Goal: Communication & Community: Answer question/provide support

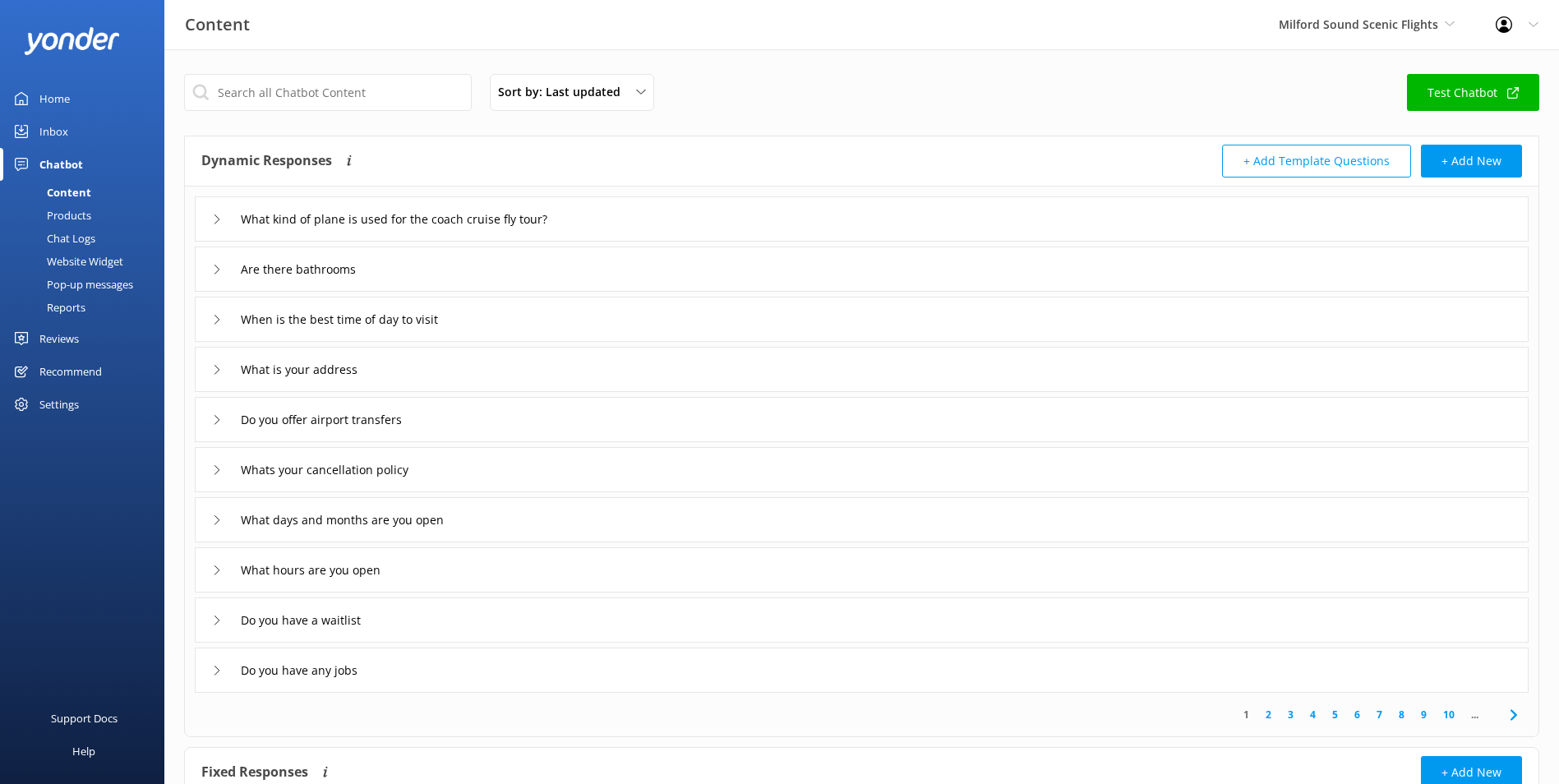
click at [64, 131] on div "Inbox" at bounding box center [53, 131] width 28 height 33
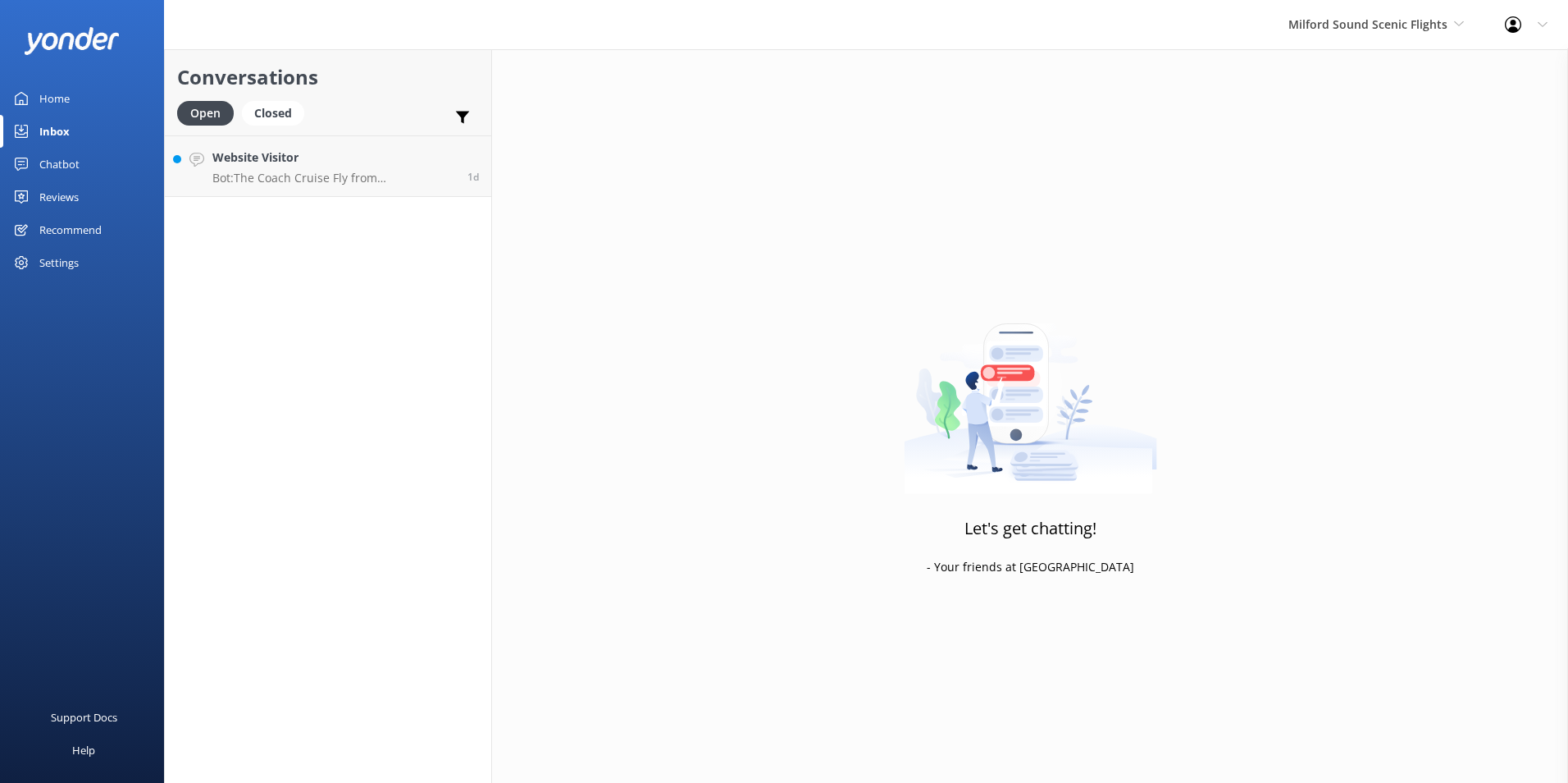
click at [93, 88] on link "Home" at bounding box center [82, 98] width 164 height 33
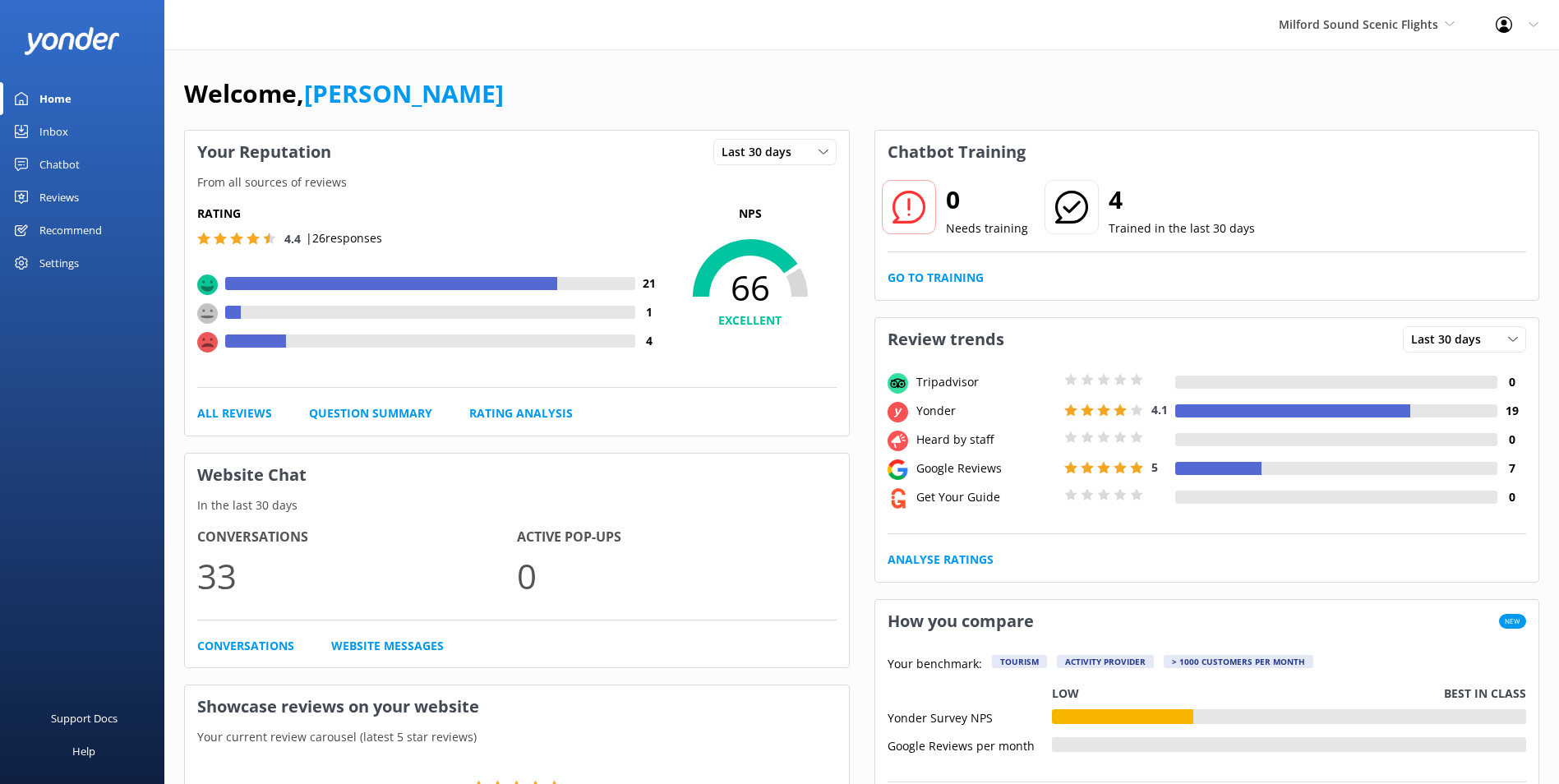
click at [79, 139] on link "Inbox" at bounding box center [82, 131] width 165 height 33
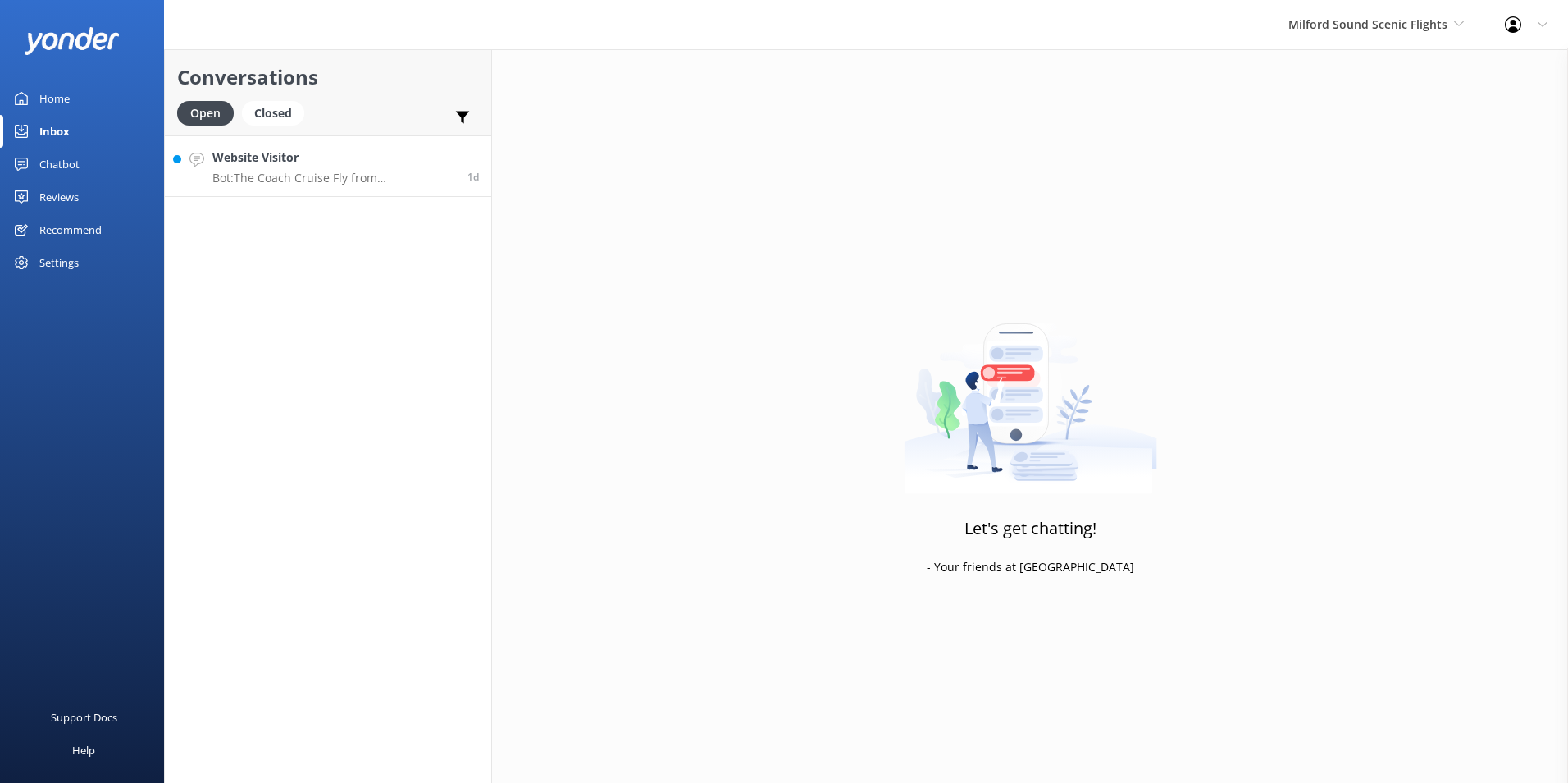
click at [287, 163] on h4 "Website Visitor" at bounding box center [334, 158] width 243 height 18
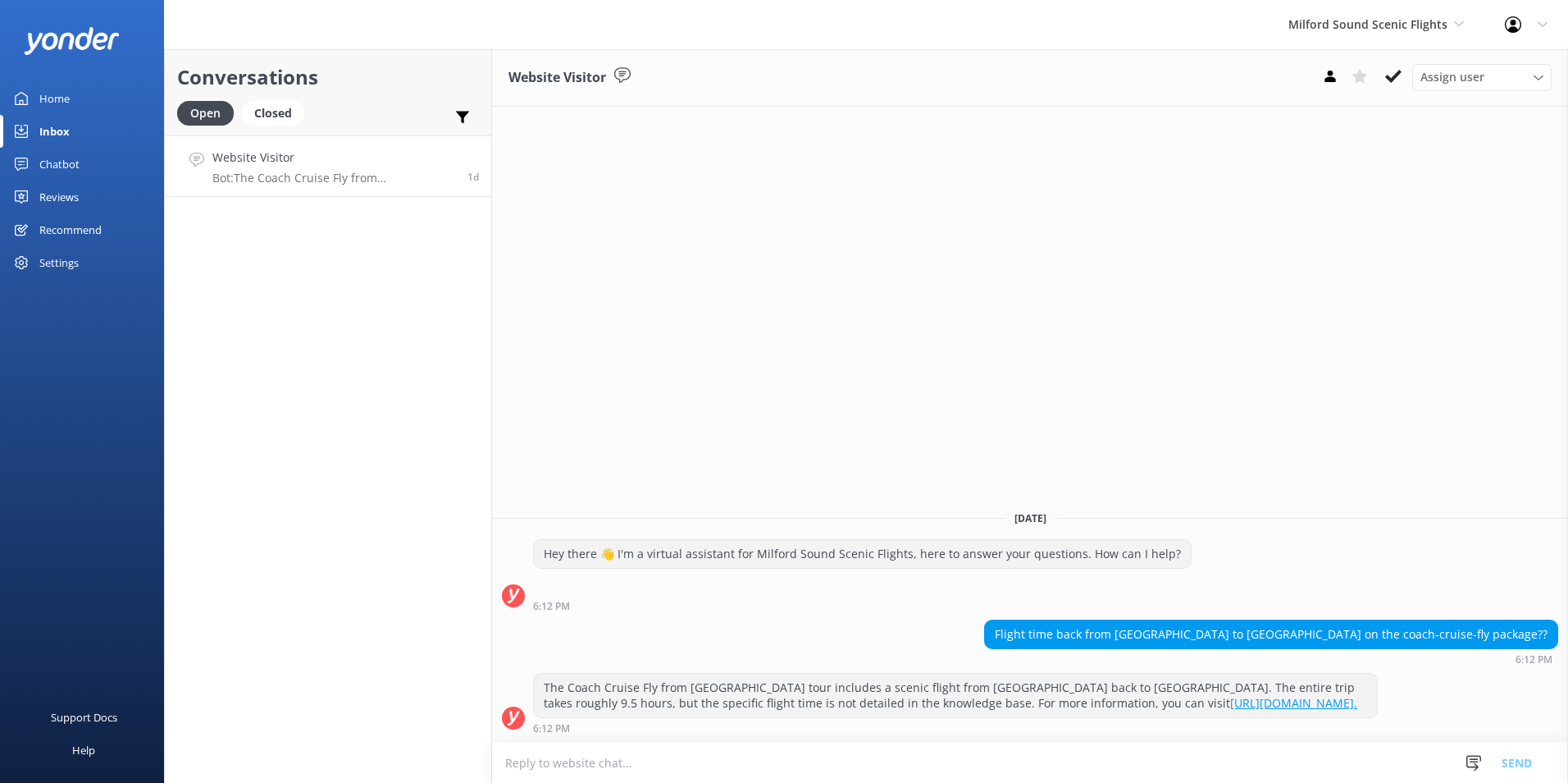
click at [1393, 79] on use at bounding box center [1394, 76] width 17 height 13
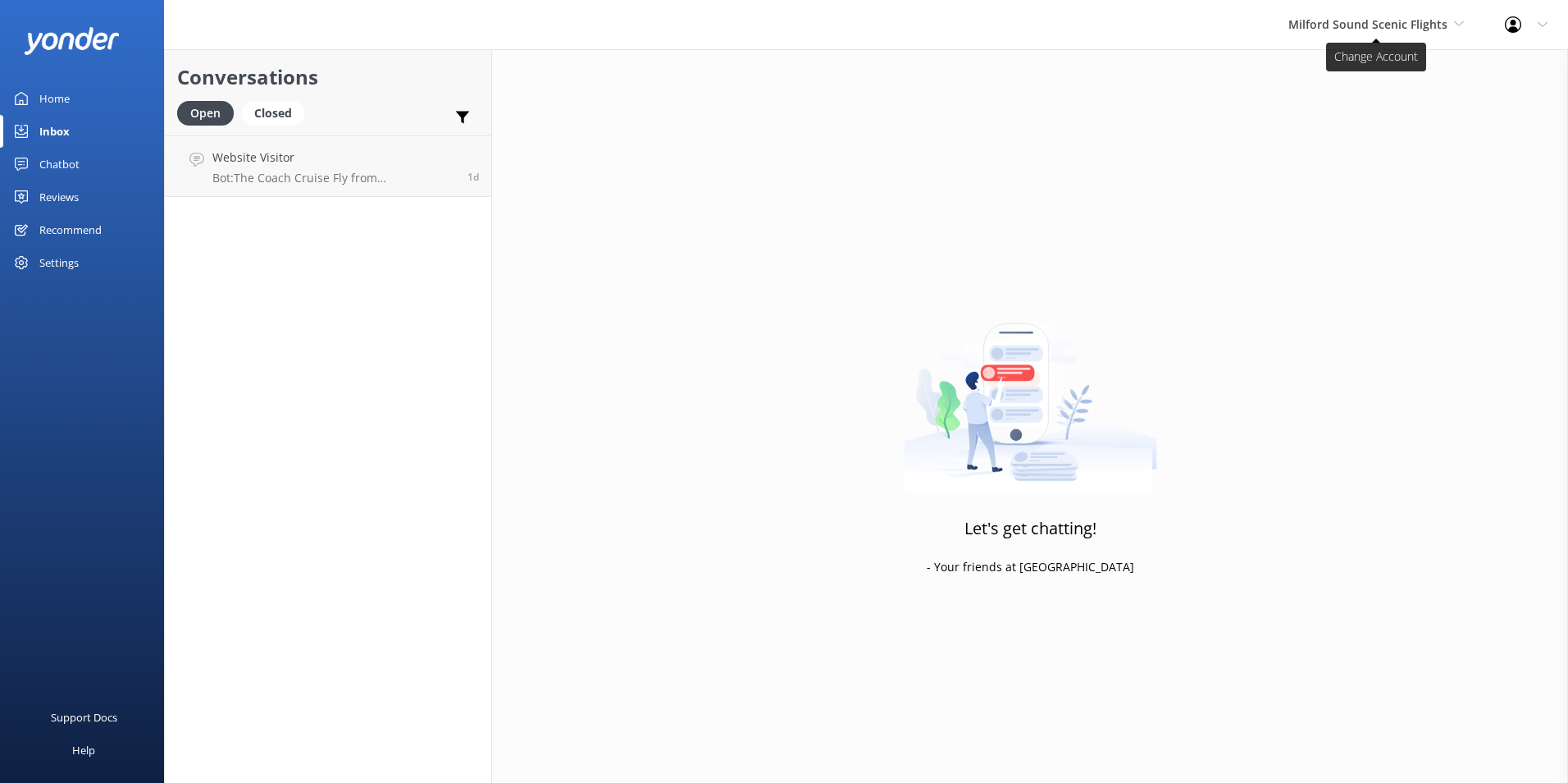
click at [1423, 26] on span "Milford Sound Scenic Flights" at bounding box center [1367, 24] width 159 height 16
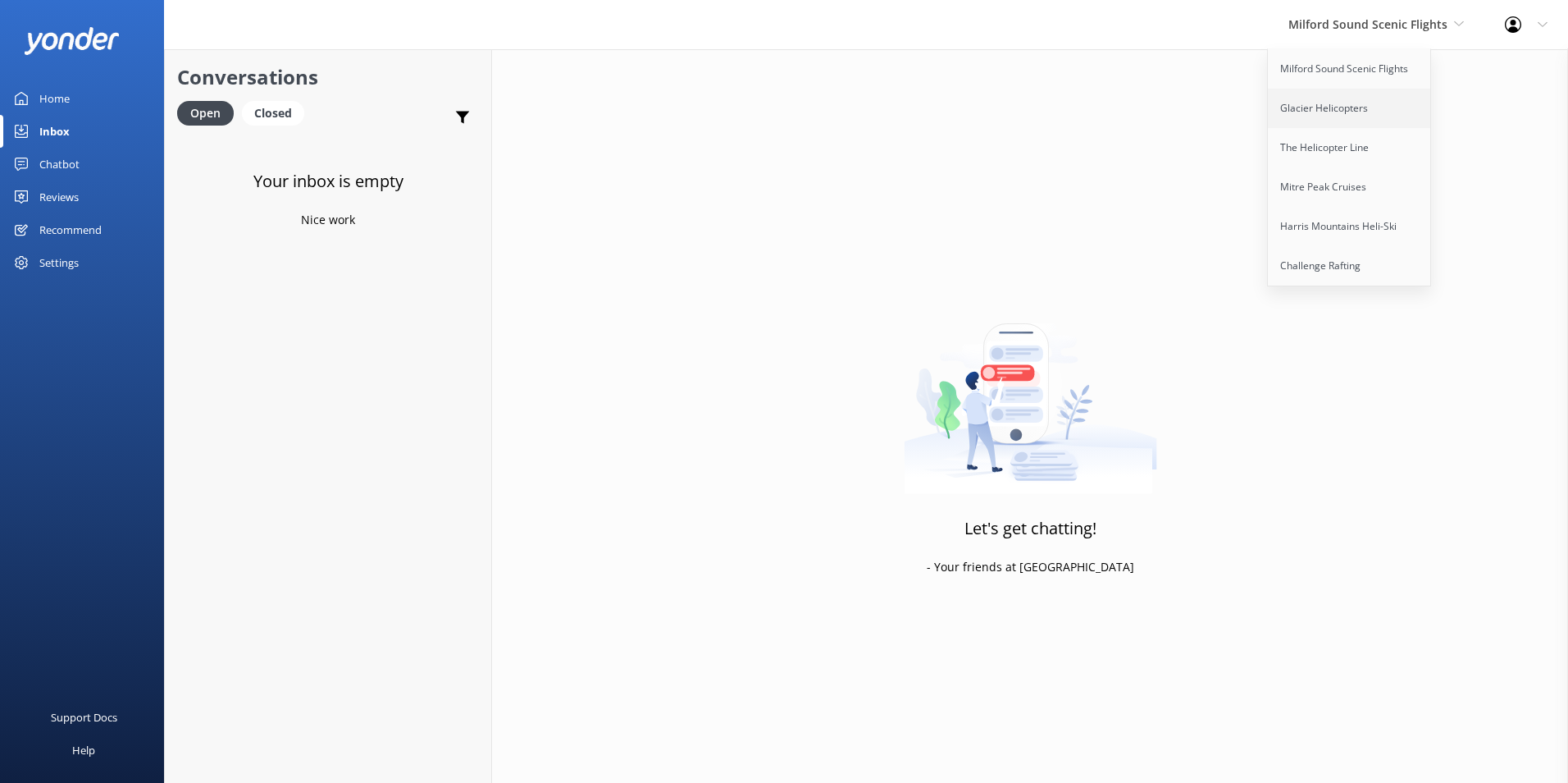
click at [1385, 105] on link "Glacier Helicopters" at bounding box center [1350, 108] width 164 height 39
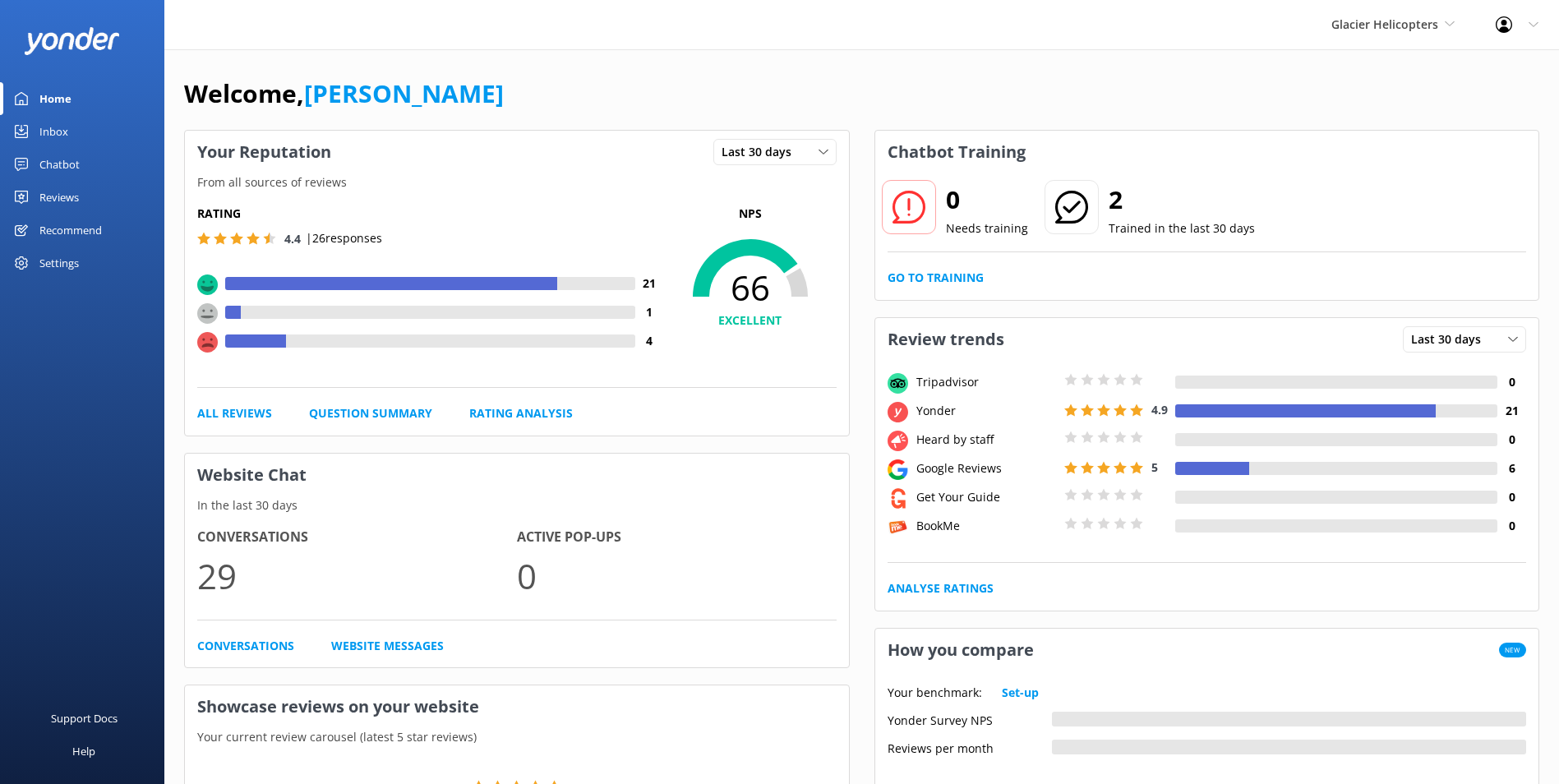
click at [76, 130] on link "Inbox" at bounding box center [82, 131] width 165 height 33
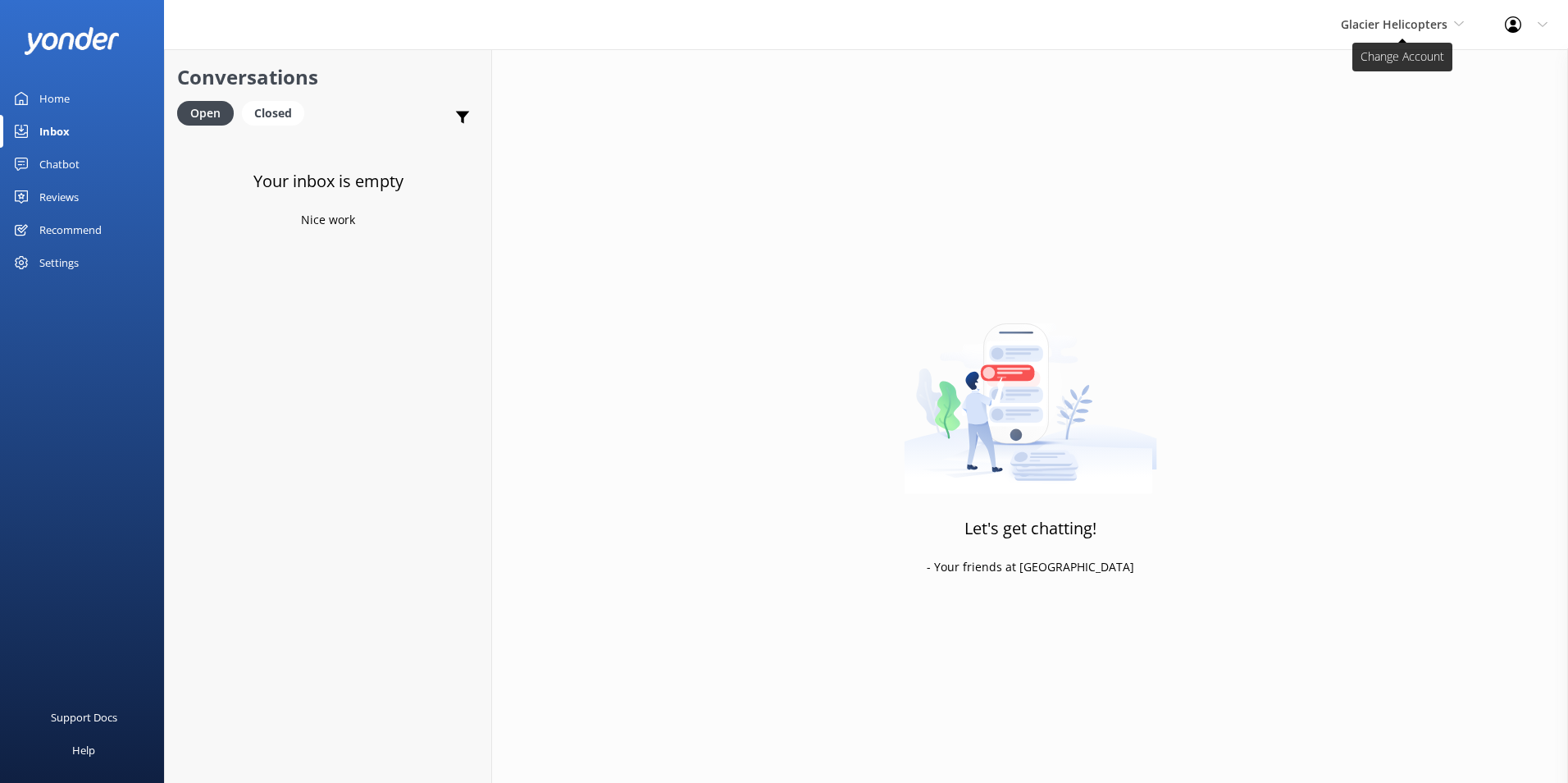
drag, startPoint x: 1388, startPoint y: 19, endPoint x: 1384, endPoint y: 28, distance: 9.8
click at [1388, 19] on span "Glacier Helicopters" at bounding box center [1395, 24] width 106 height 16
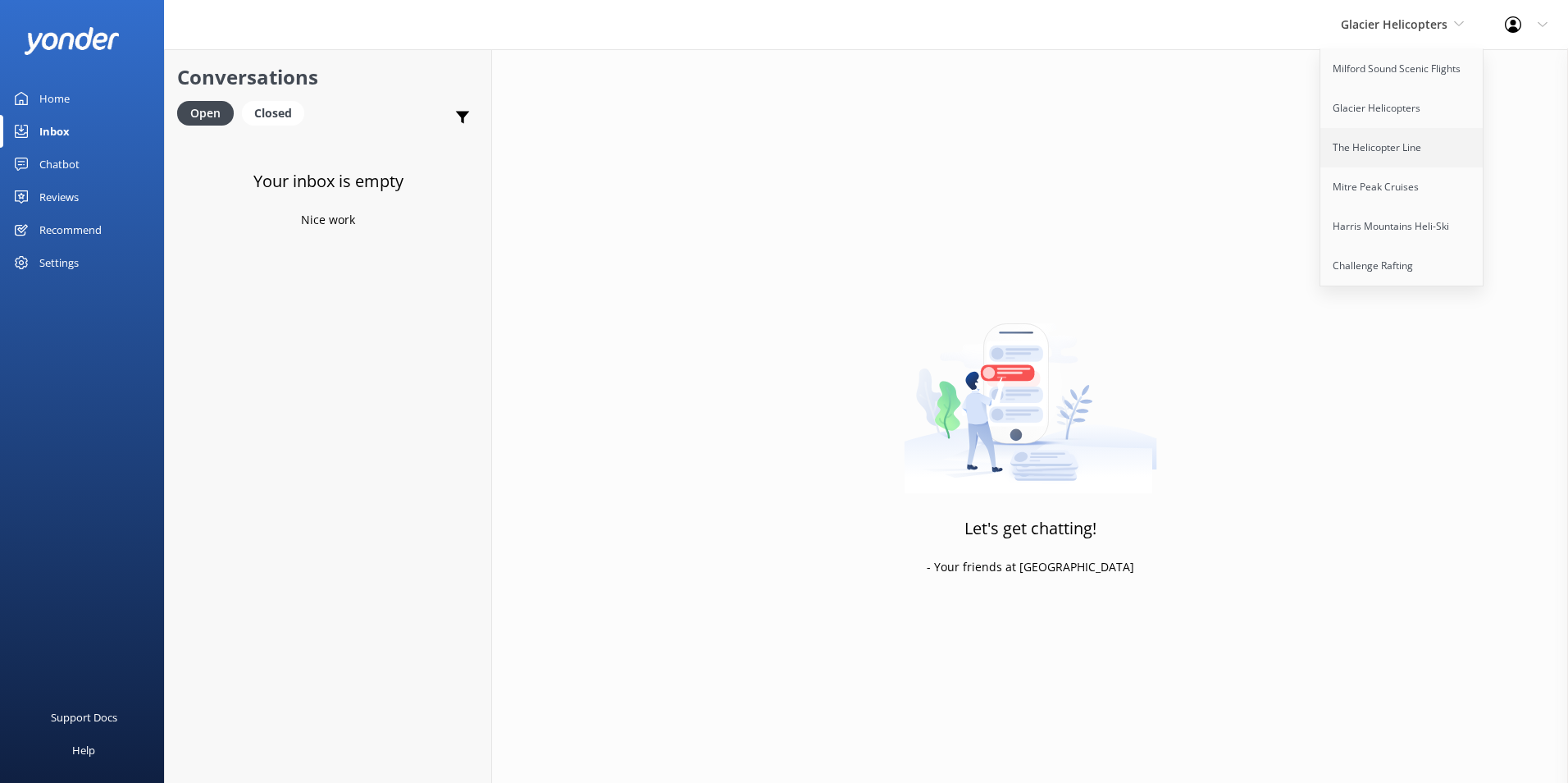
click at [1368, 135] on link "The Helicopter Line" at bounding box center [1402, 147] width 164 height 39
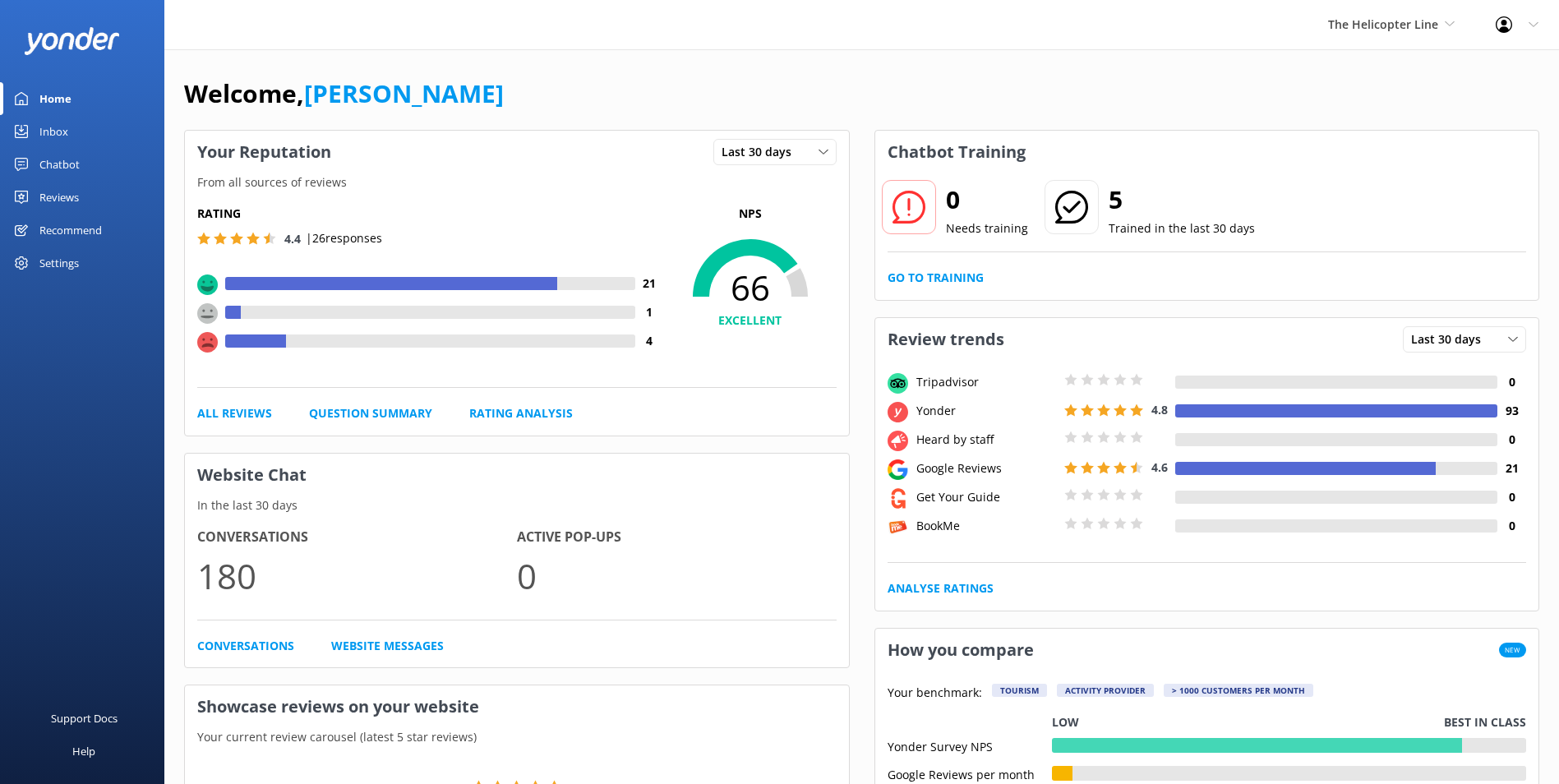
click at [51, 131] on div "Inbox" at bounding box center [53, 131] width 28 height 33
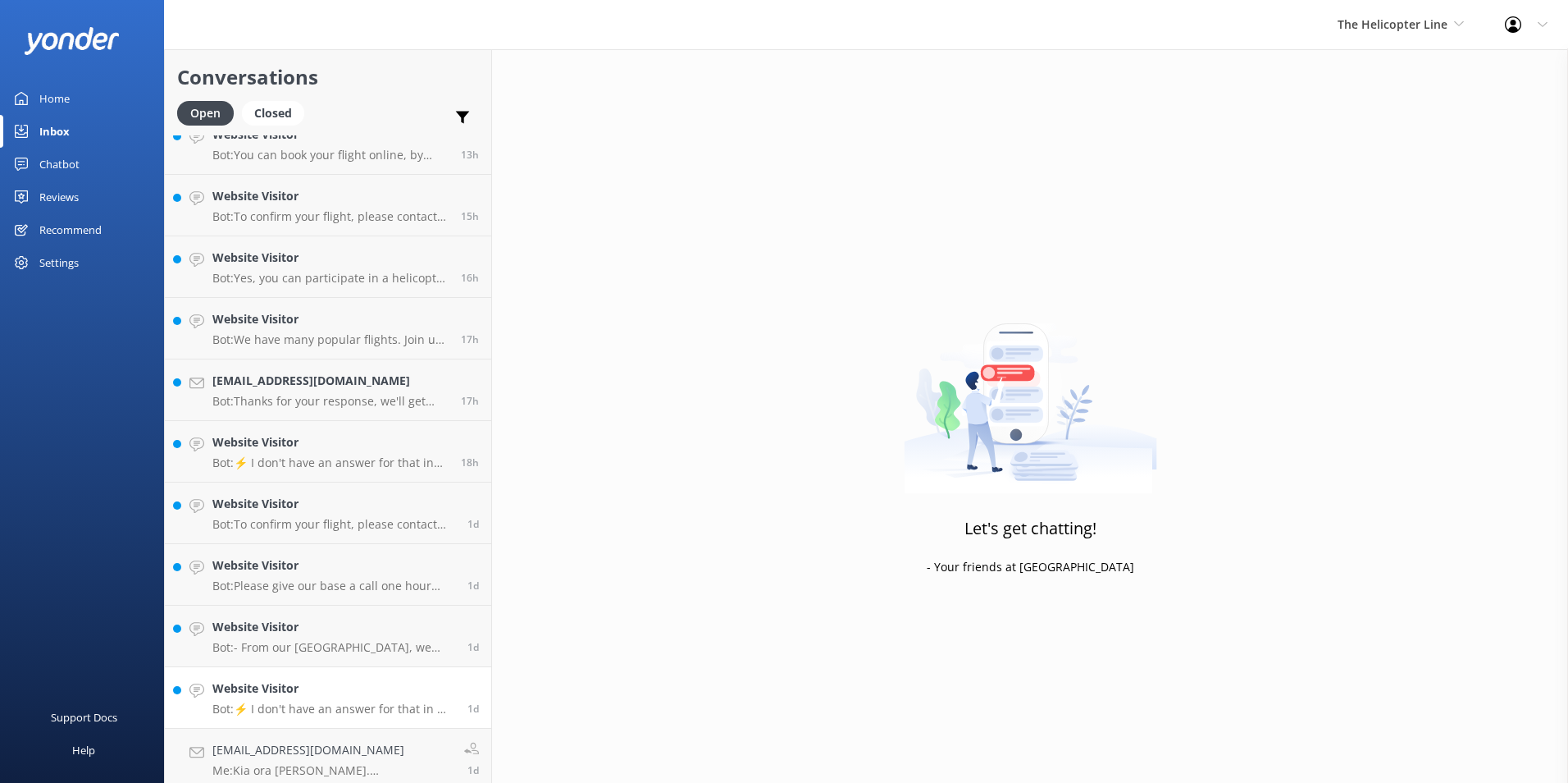
scroll to position [152, 0]
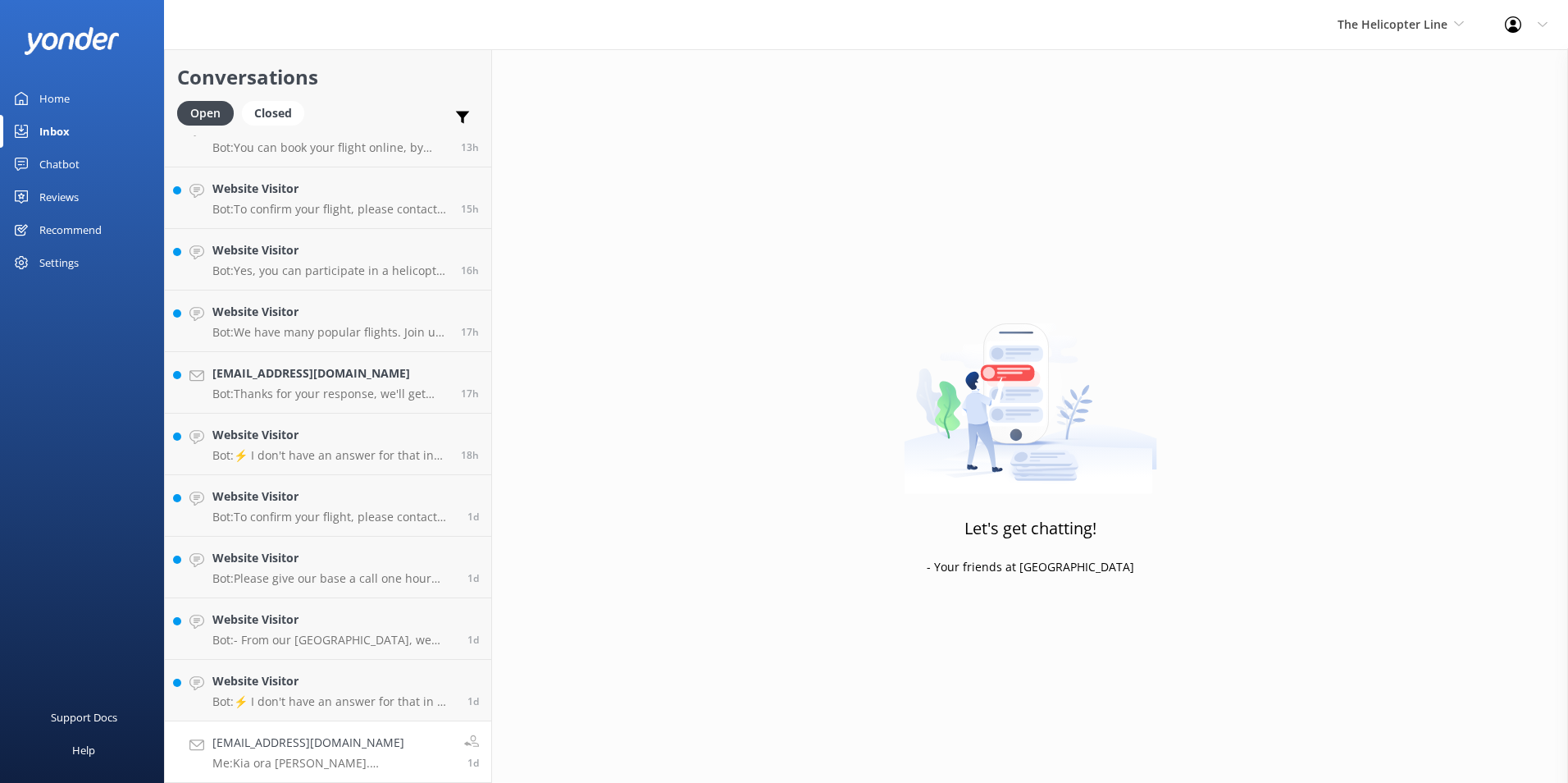
click at [376, 755] on p "Me: Kia ora [PERSON_NAME]. Unfortunately, we do not supply boots for our scenic…" at bounding box center [332, 763] width 239 height 15
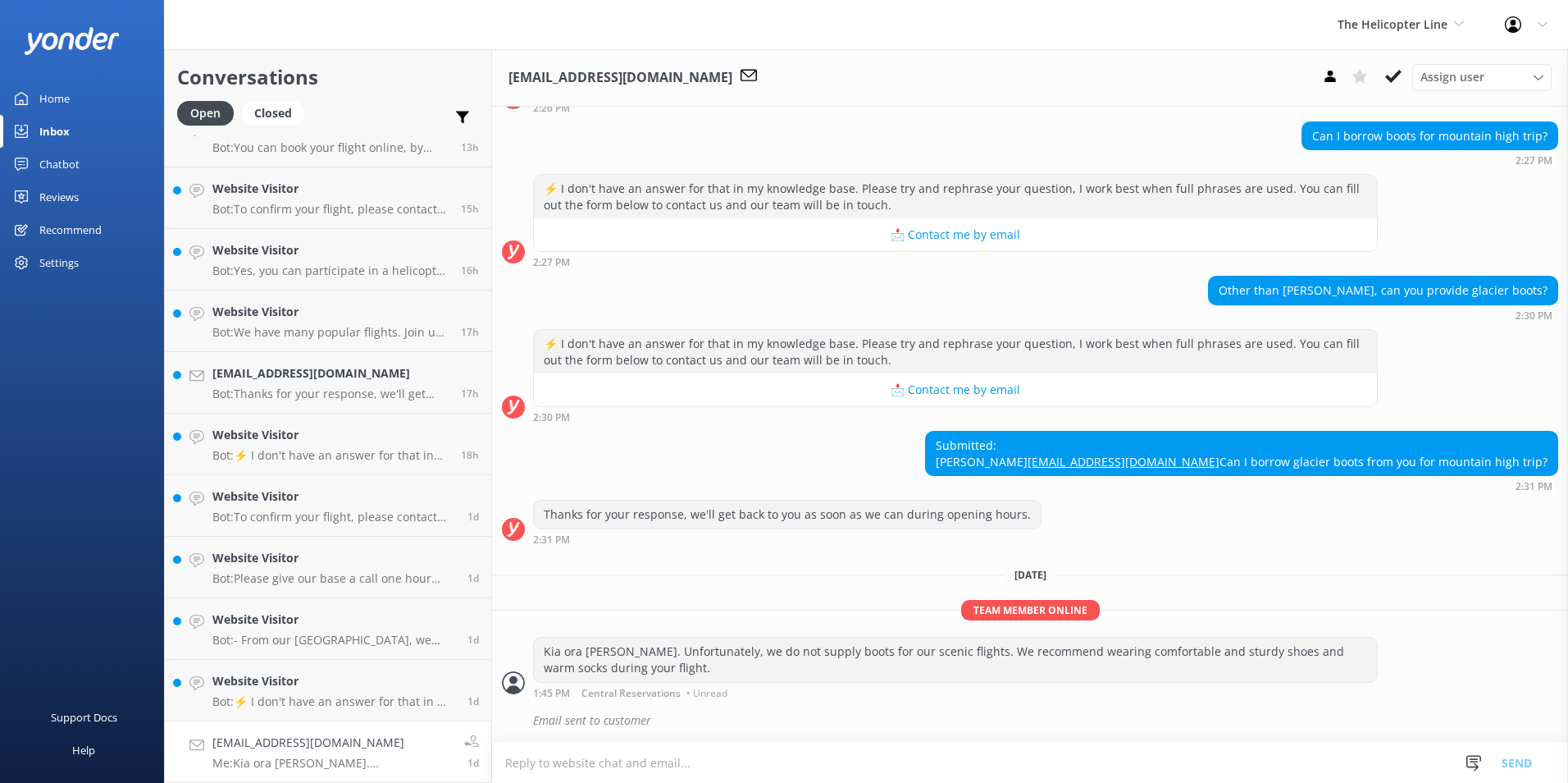
scroll to position [427, 0]
click at [1392, 80] on use at bounding box center [1394, 76] width 17 height 13
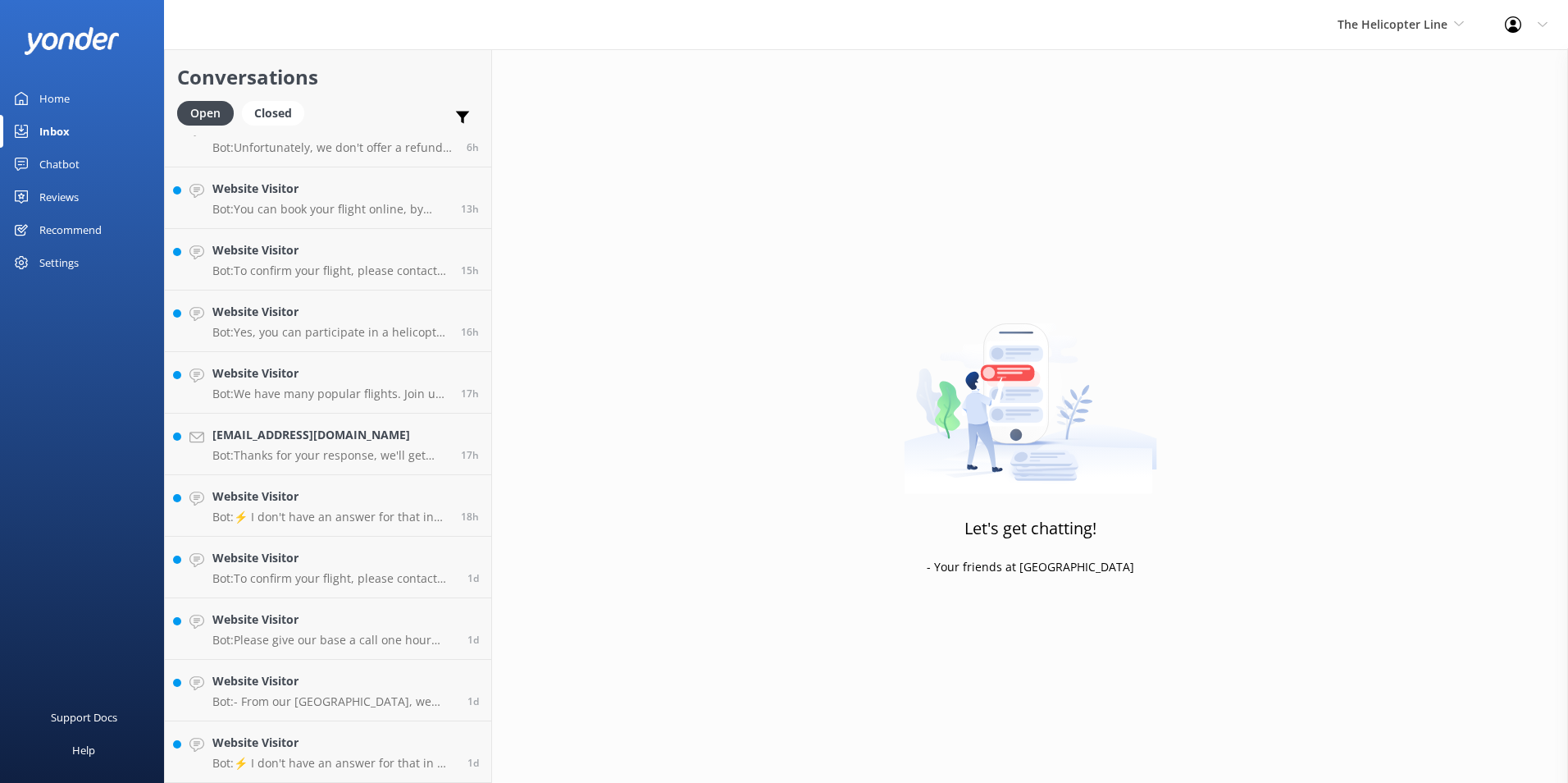
scroll to position [91, 0]
click at [275, 747] on h4 "Website Visitor" at bounding box center [334, 743] width 243 height 18
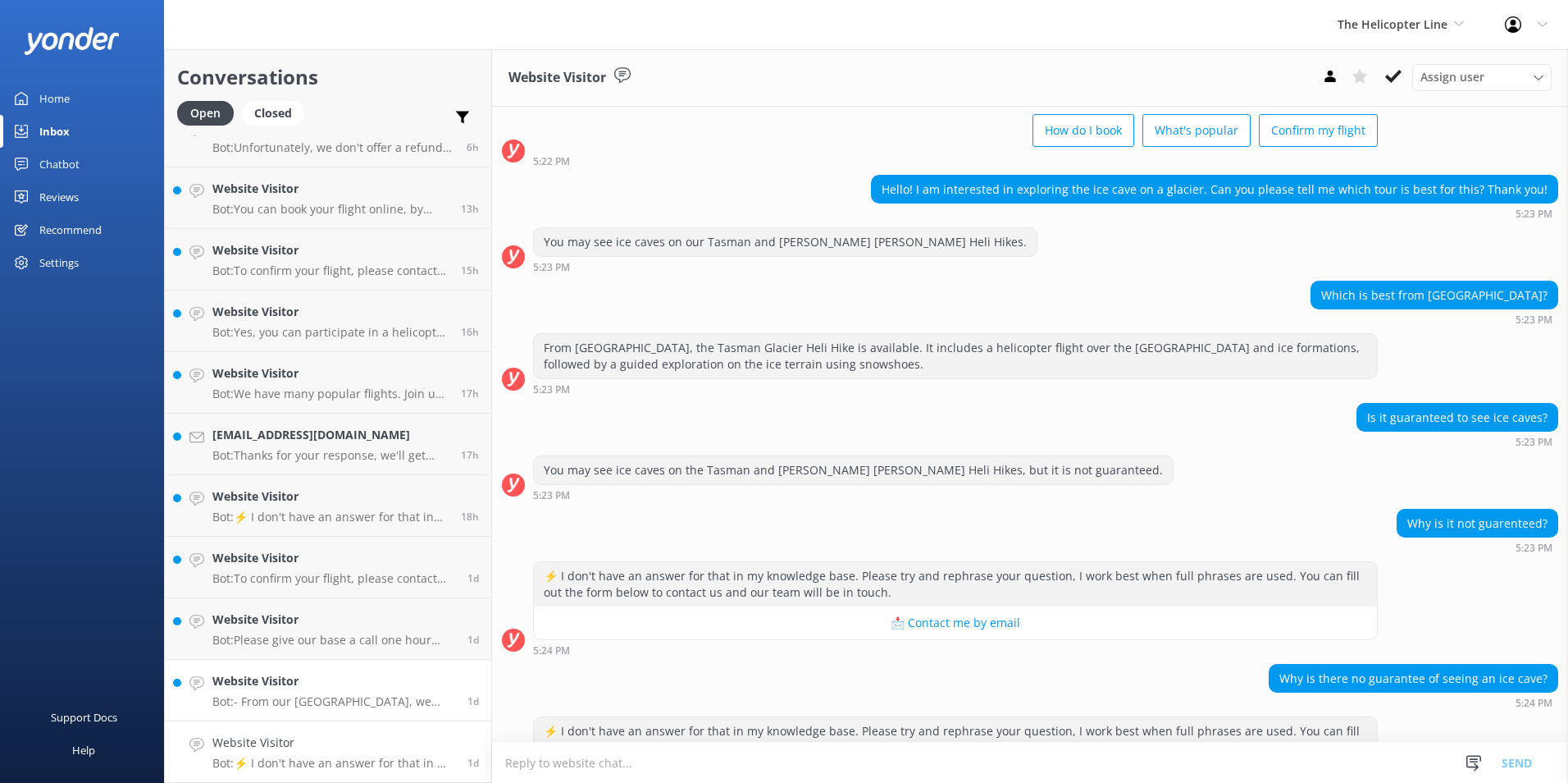
scroll to position [157, 0]
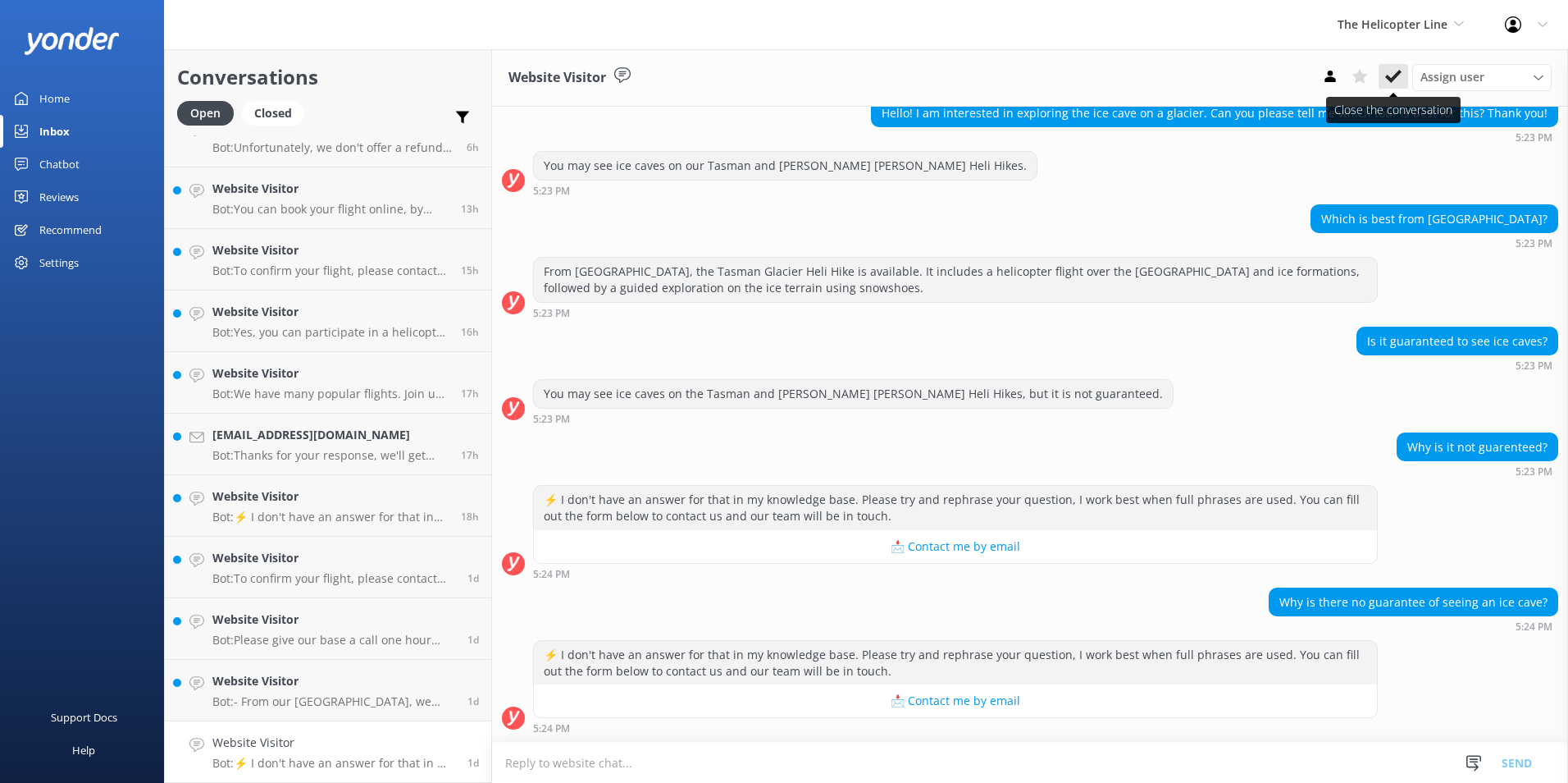
click at [1396, 77] on use at bounding box center [1394, 76] width 17 height 13
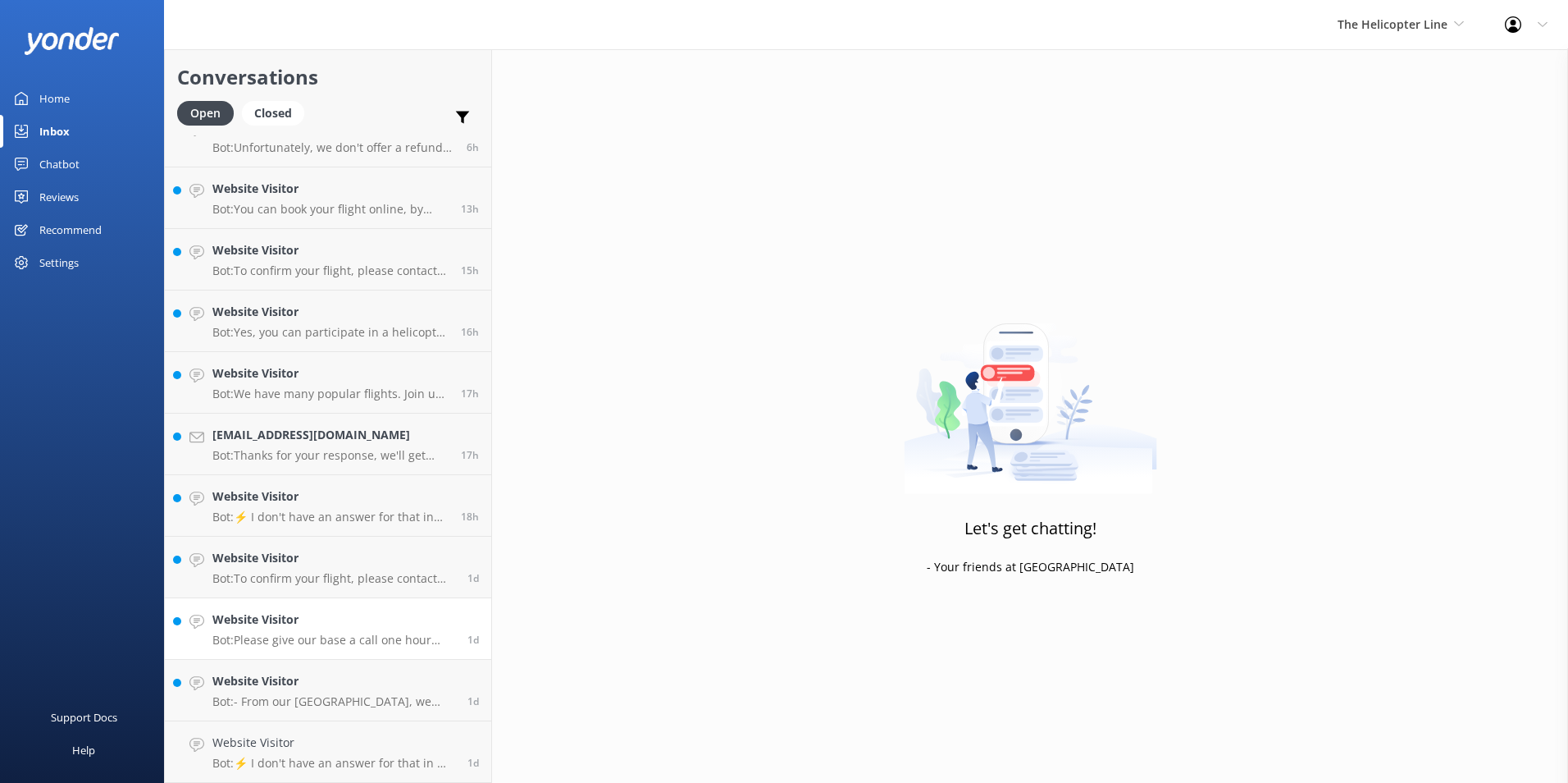
scroll to position [29, 0]
click at [361, 746] on h4 "Website Visitor" at bounding box center [334, 743] width 243 height 18
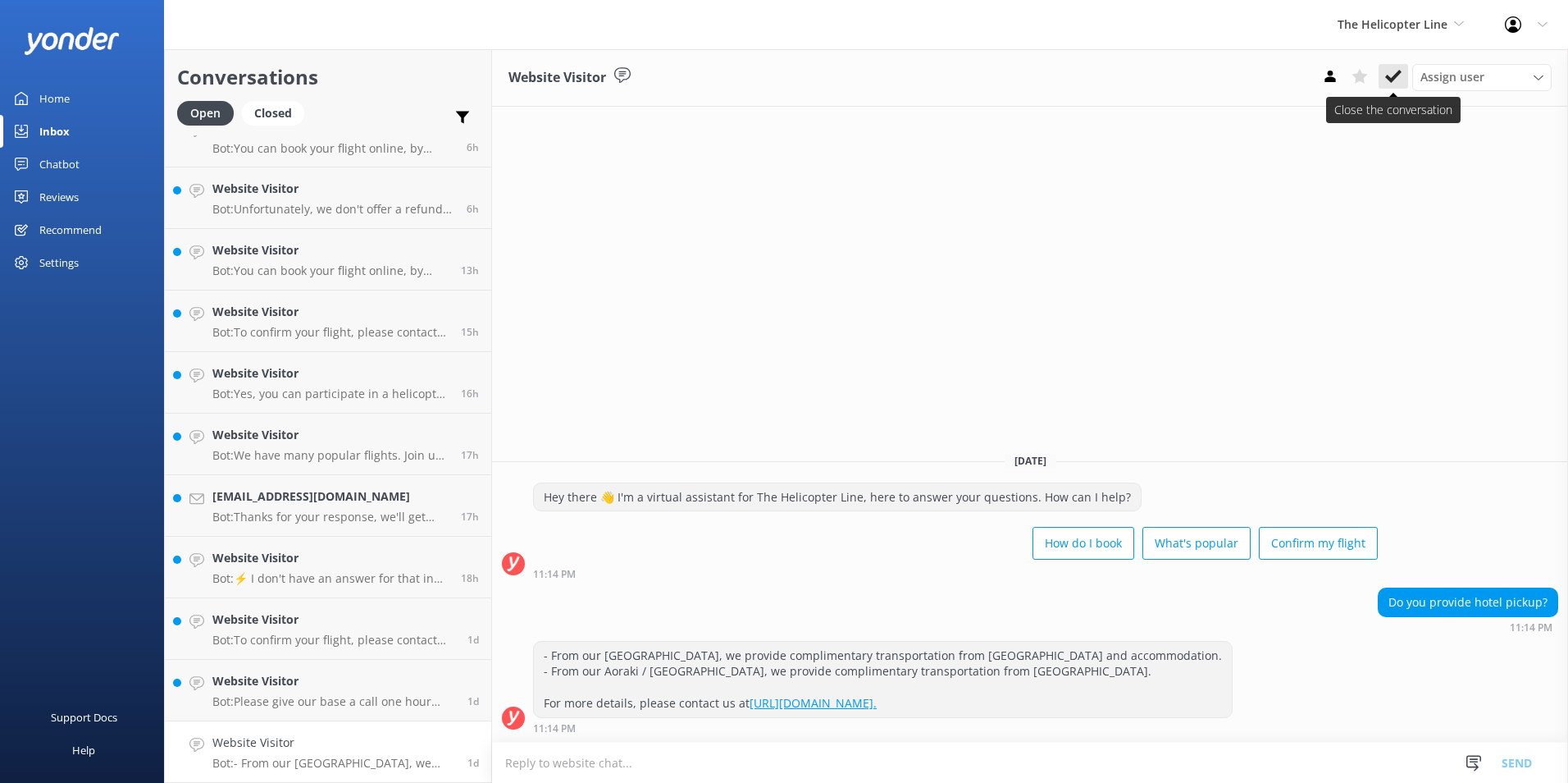
click at [1386, 84] on icon at bounding box center [1394, 76] width 17 height 17
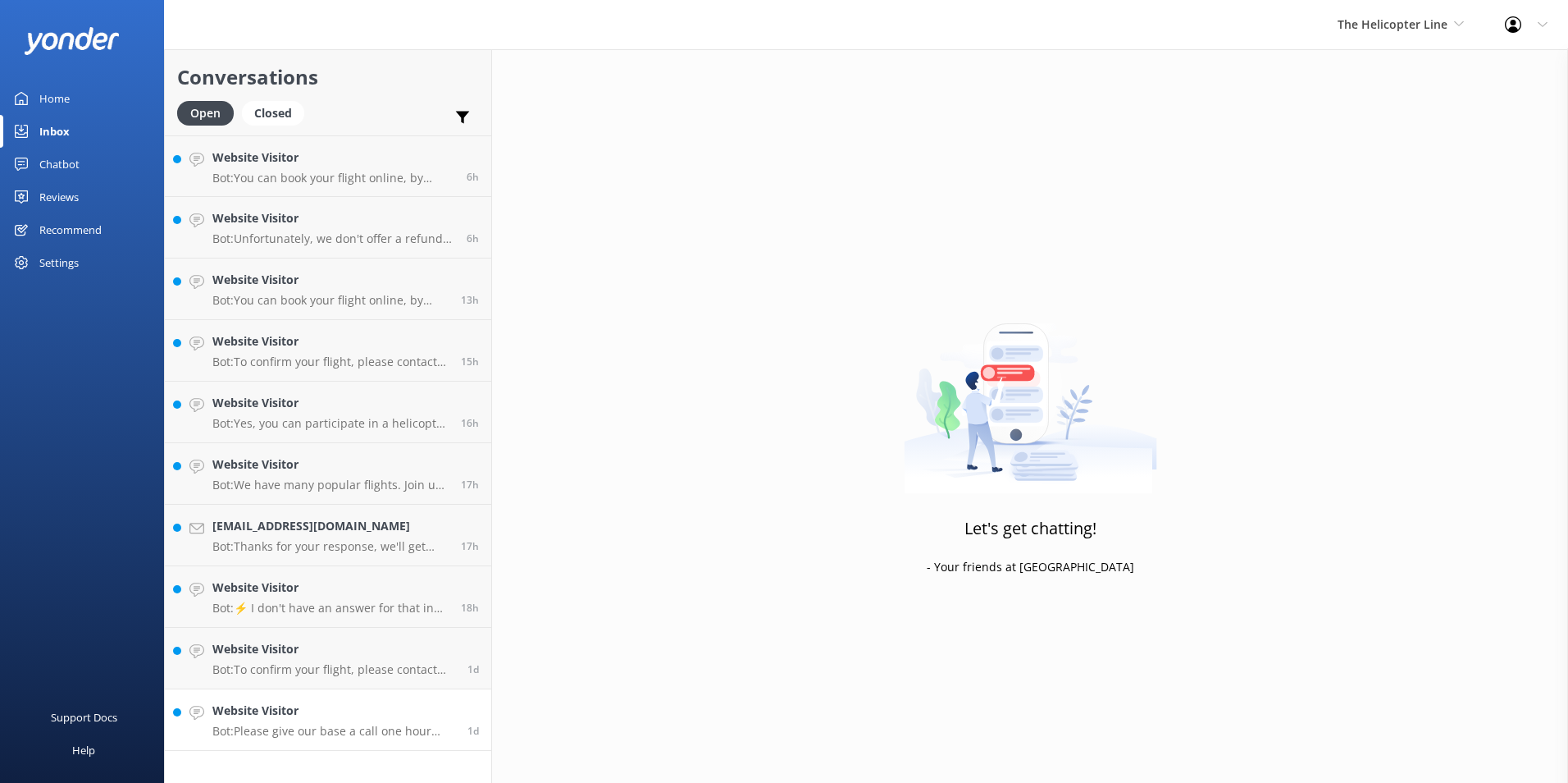
click at [324, 713] on h4 "Website Visitor" at bounding box center [334, 710] width 243 height 18
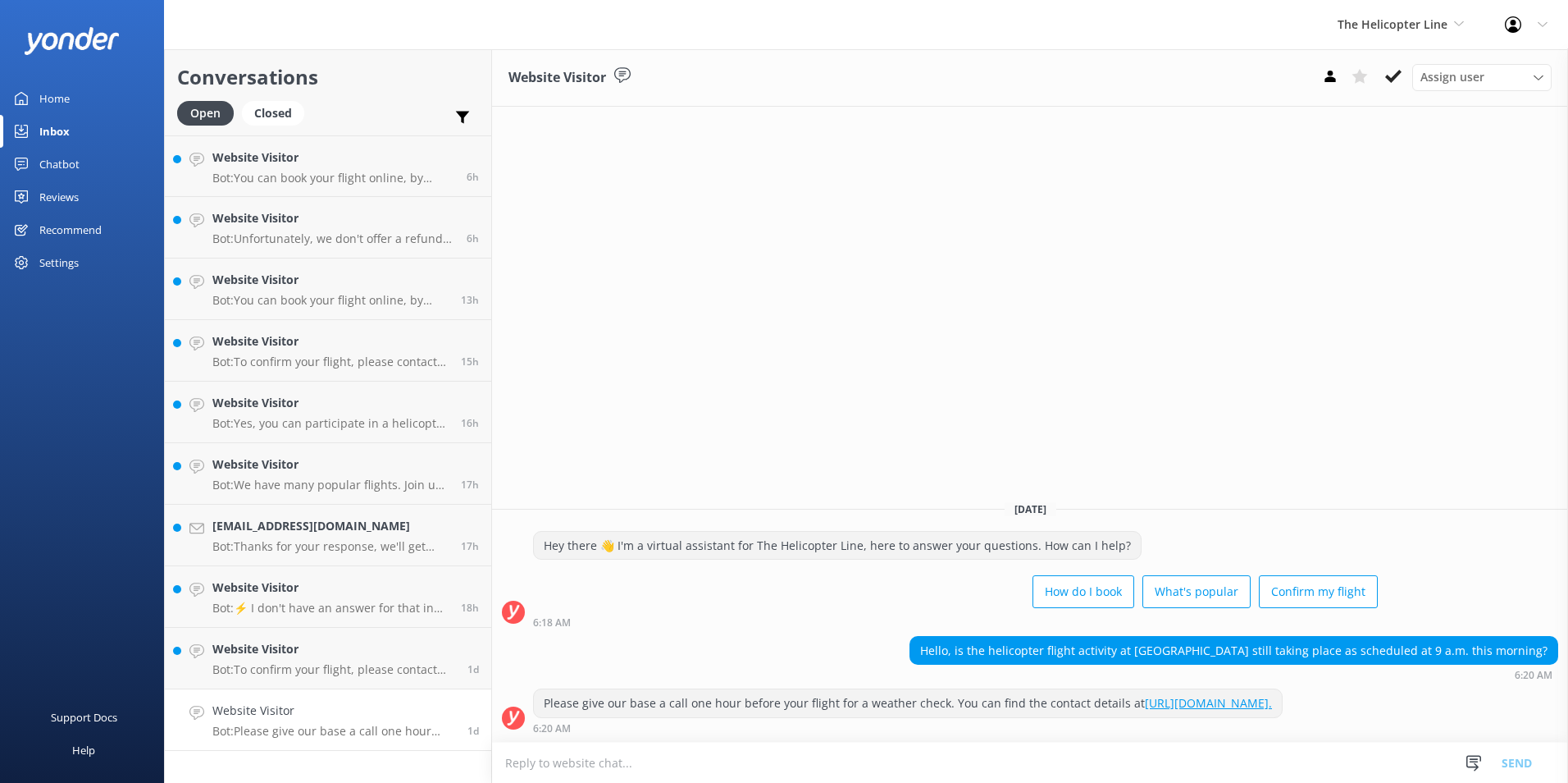
click at [1390, 82] on use at bounding box center [1394, 76] width 17 height 13
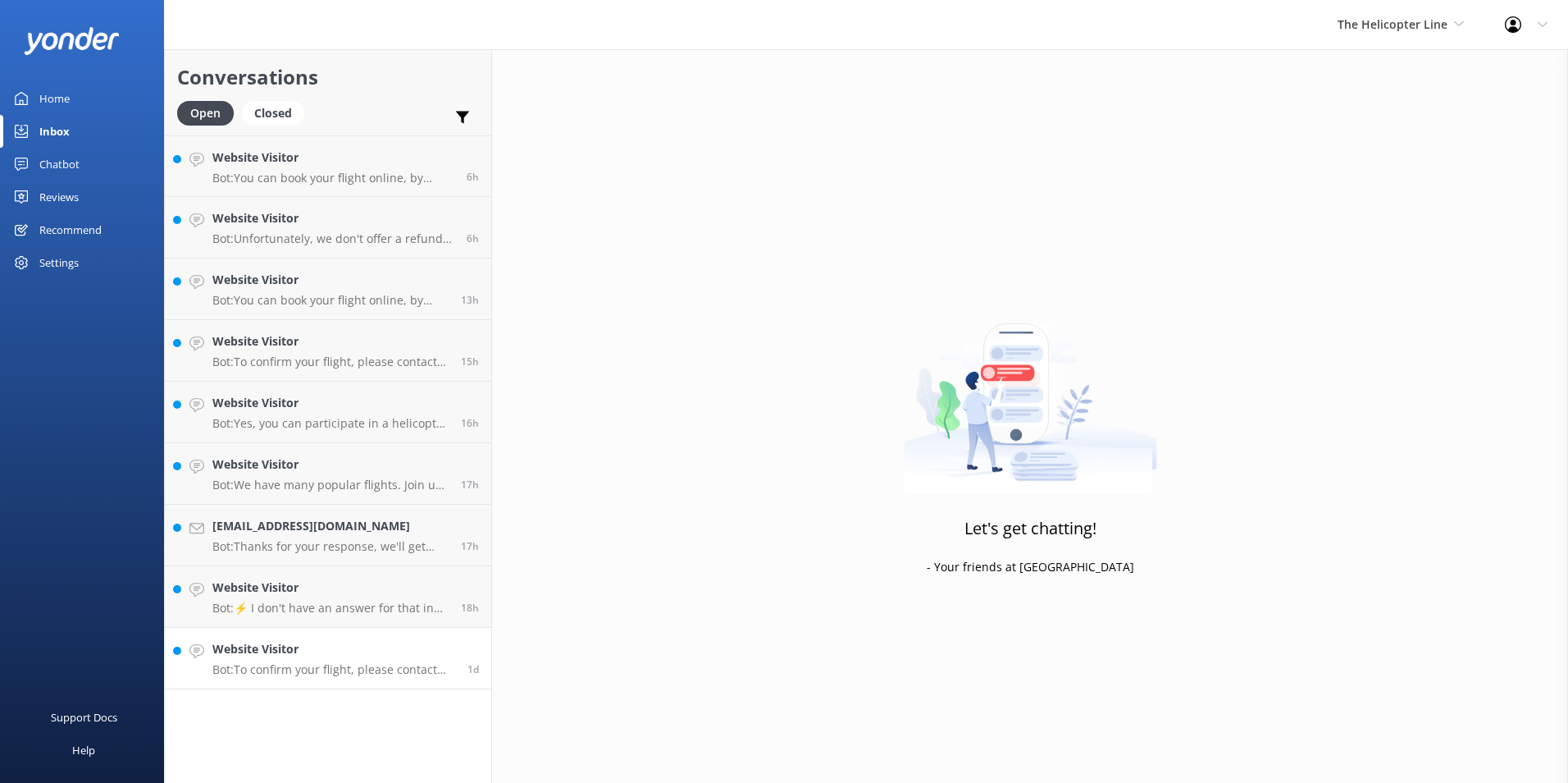
click at [408, 657] on h4 "Website Visitor" at bounding box center [334, 649] width 243 height 18
